Goal: Task Accomplishment & Management: Complete application form

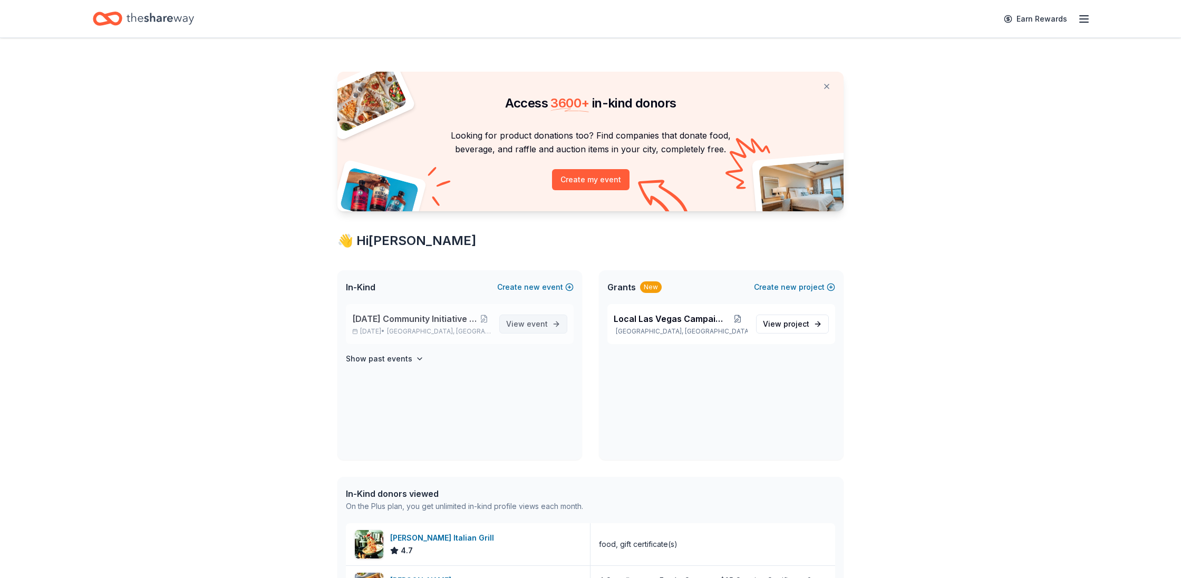
click at [539, 327] on span "event" at bounding box center [537, 324] width 21 height 9
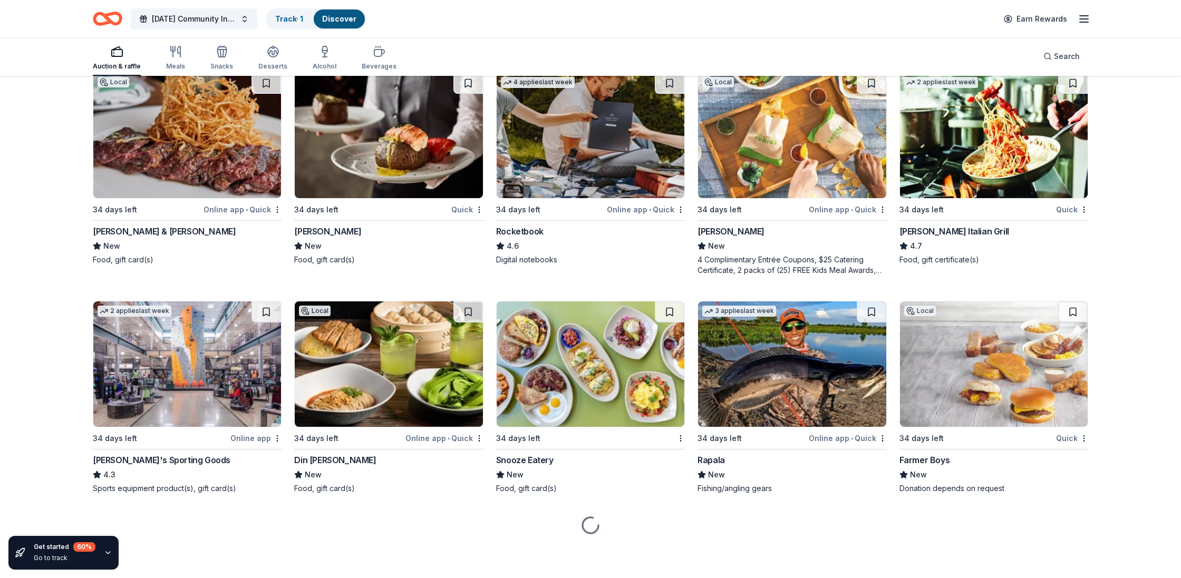
scroll to position [5082, 0]
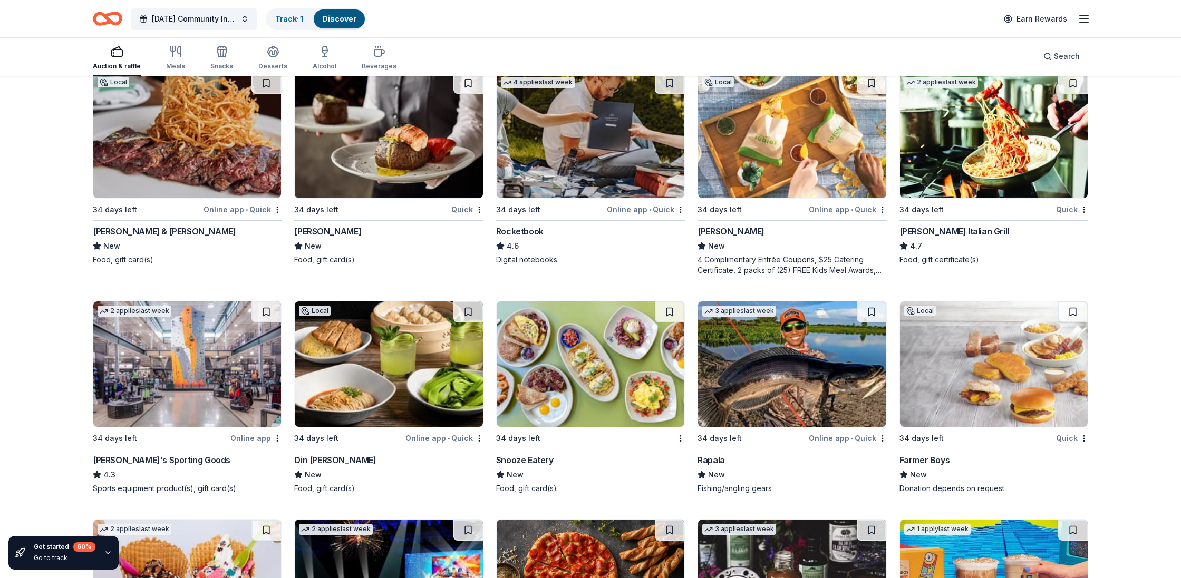
click at [181, 380] on img at bounding box center [187, 364] width 188 height 125
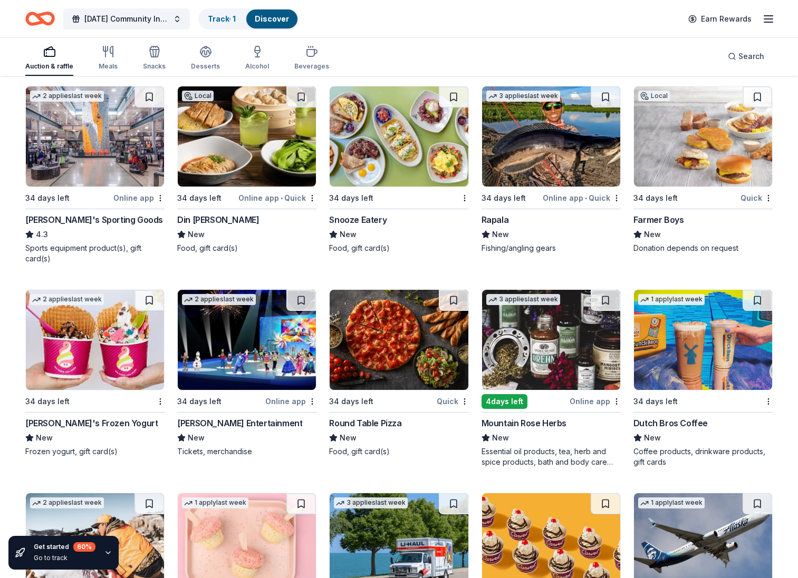
scroll to position [4732, 0]
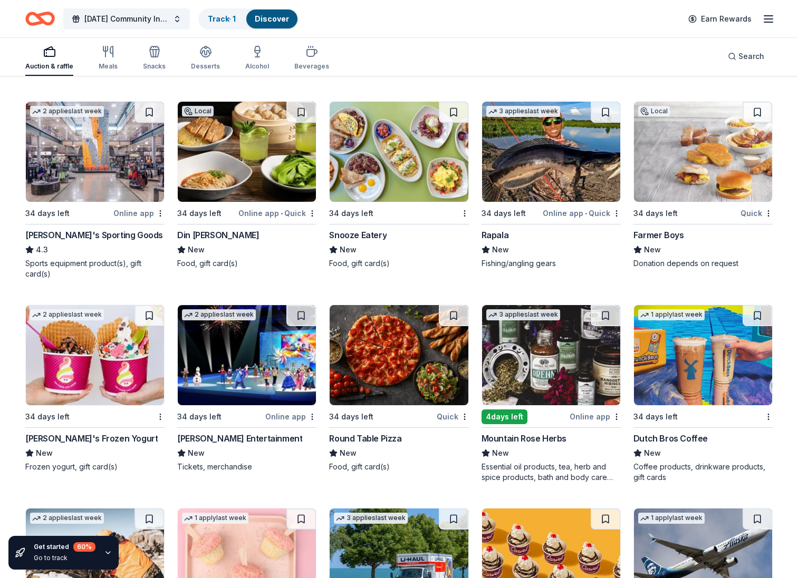
click at [257, 163] on img at bounding box center [247, 152] width 138 height 100
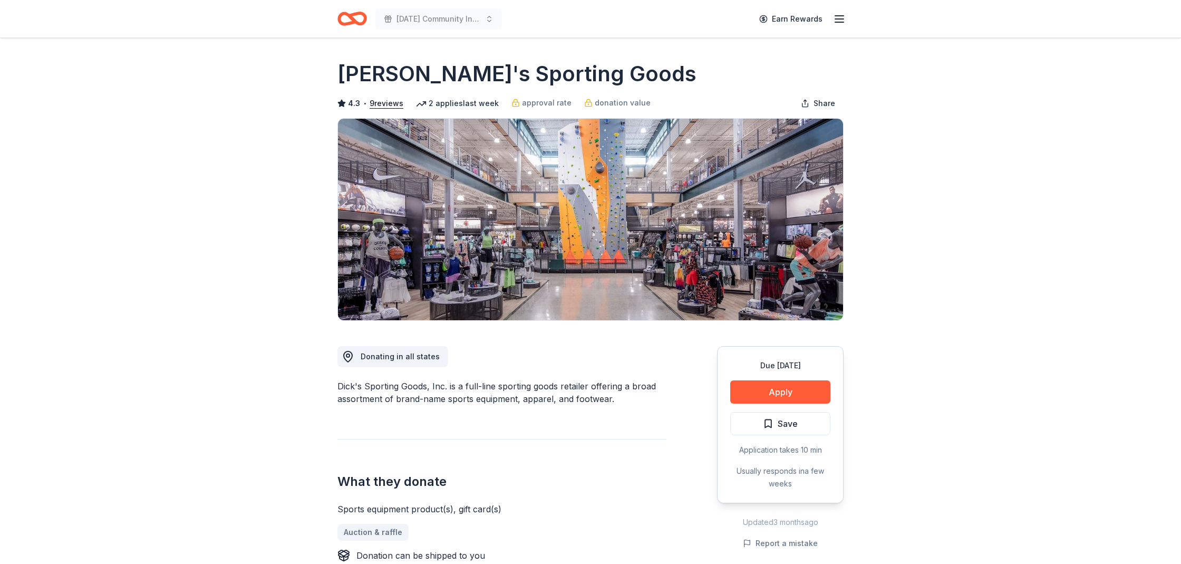
click at [795, 377] on div "Due in 34 days Apply Save Application takes 10 min Usually responds in a few we…" at bounding box center [780, 424] width 127 height 157
click at [788, 389] on button "Apply" at bounding box center [780, 391] width 100 height 23
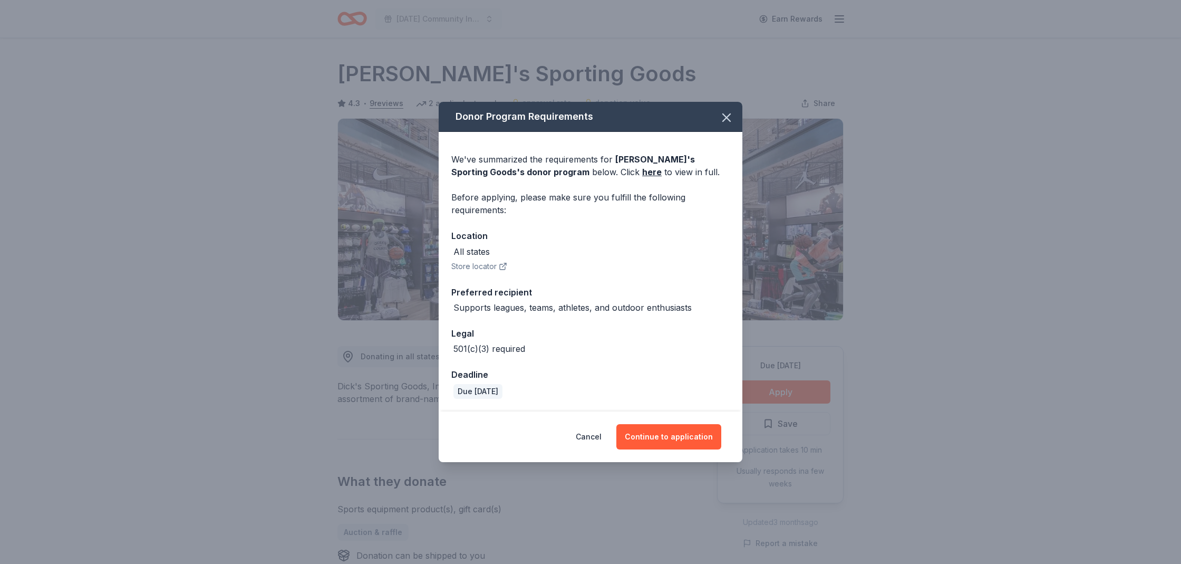
drag, startPoint x: 666, startPoint y: 438, endPoint x: 517, endPoint y: 439, distance: 149.2
click at [665, 438] on button "Continue to application" at bounding box center [668, 436] width 105 height 25
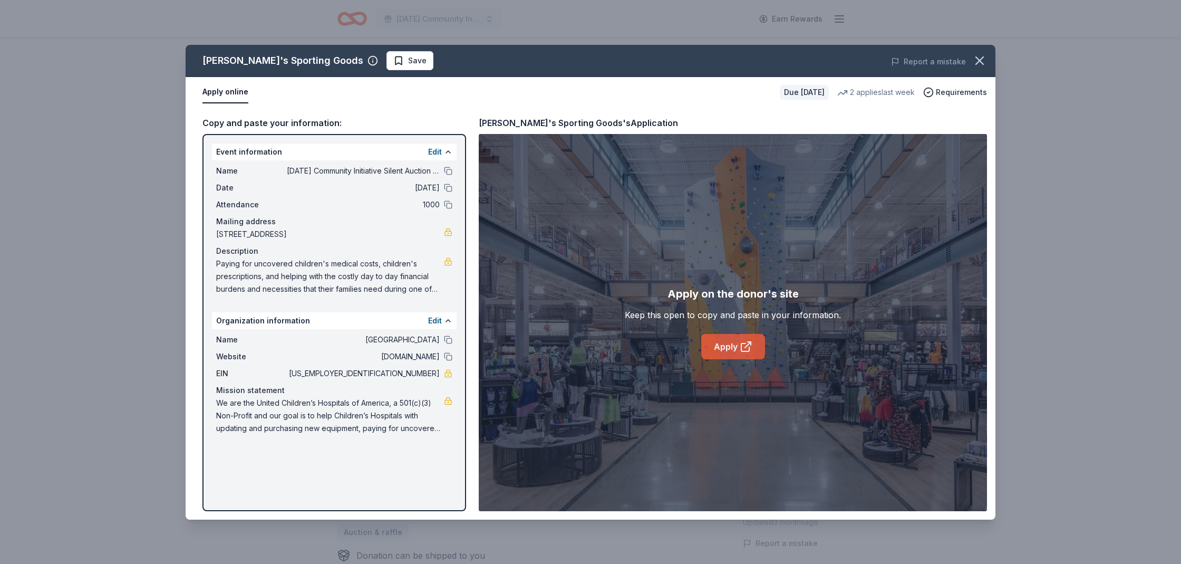
click at [730, 347] on link "Apply" at bounding box center [733, 346] width 64 height 25
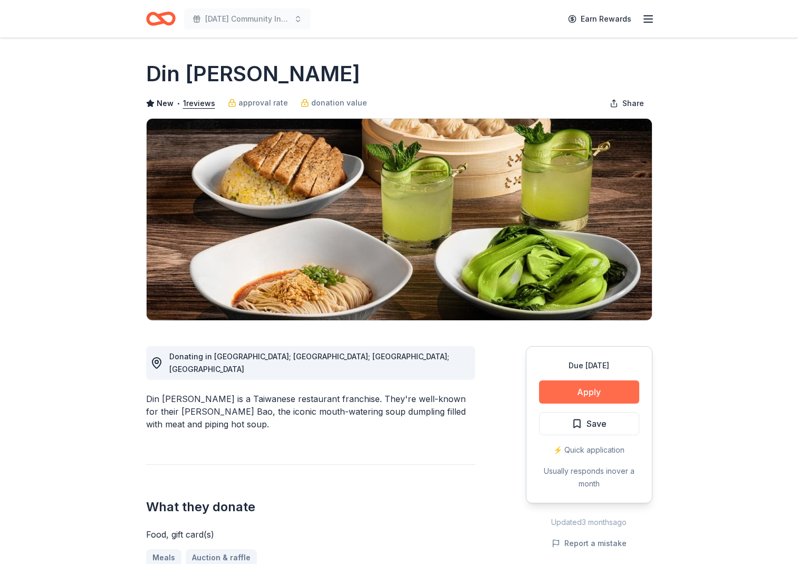
click at [576, 388] on button "Apply" at bounding box center [589, 391] width 100 height 23
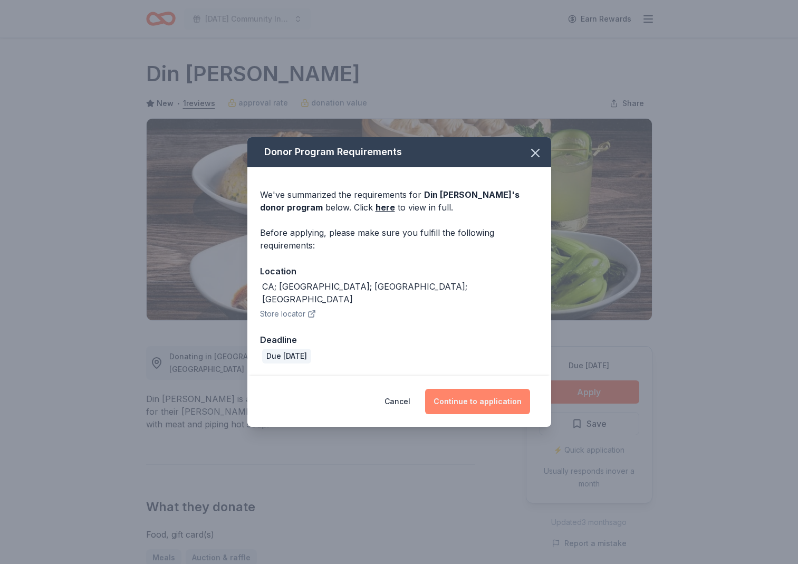
click at [499, 392] on button "Continue to application" at bounding box center [477, 401] width 105 height 25
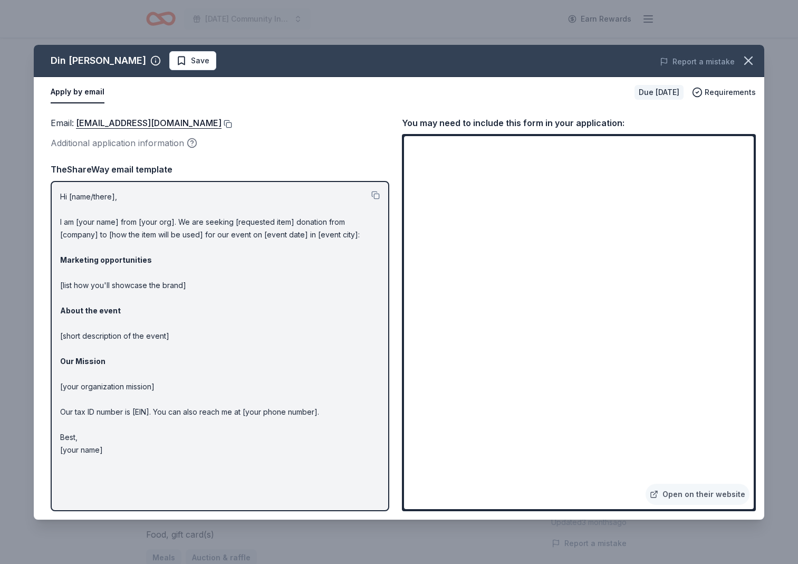
click at [222, 123] on button at bounding box center [226, 124] width 11 height 8
click at [746, 67] on icon "button" at bounding box center [748, 60] width 15 height 15
